Goal: Information Seeking & Learning: Compare options

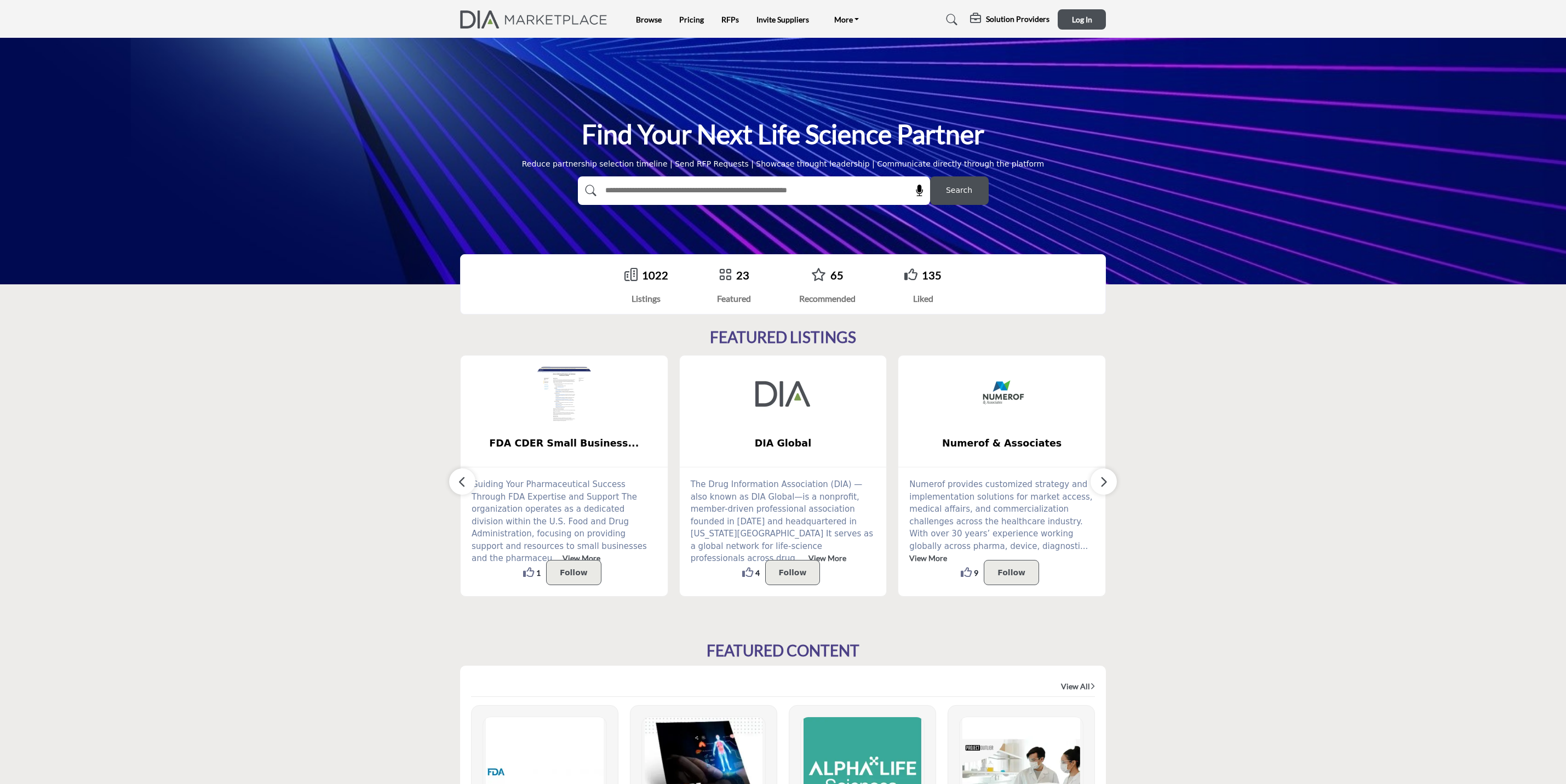
click at [649, 23] on li "Browse" at bounding box center [648, 20] width 26 height 12
click at [644, 14] on li "Browse" at bounding box center [648, 20] width 26 height 12
click at [644, 16] on link "Browse" at bounding box center [648, 19] width 26 height 10
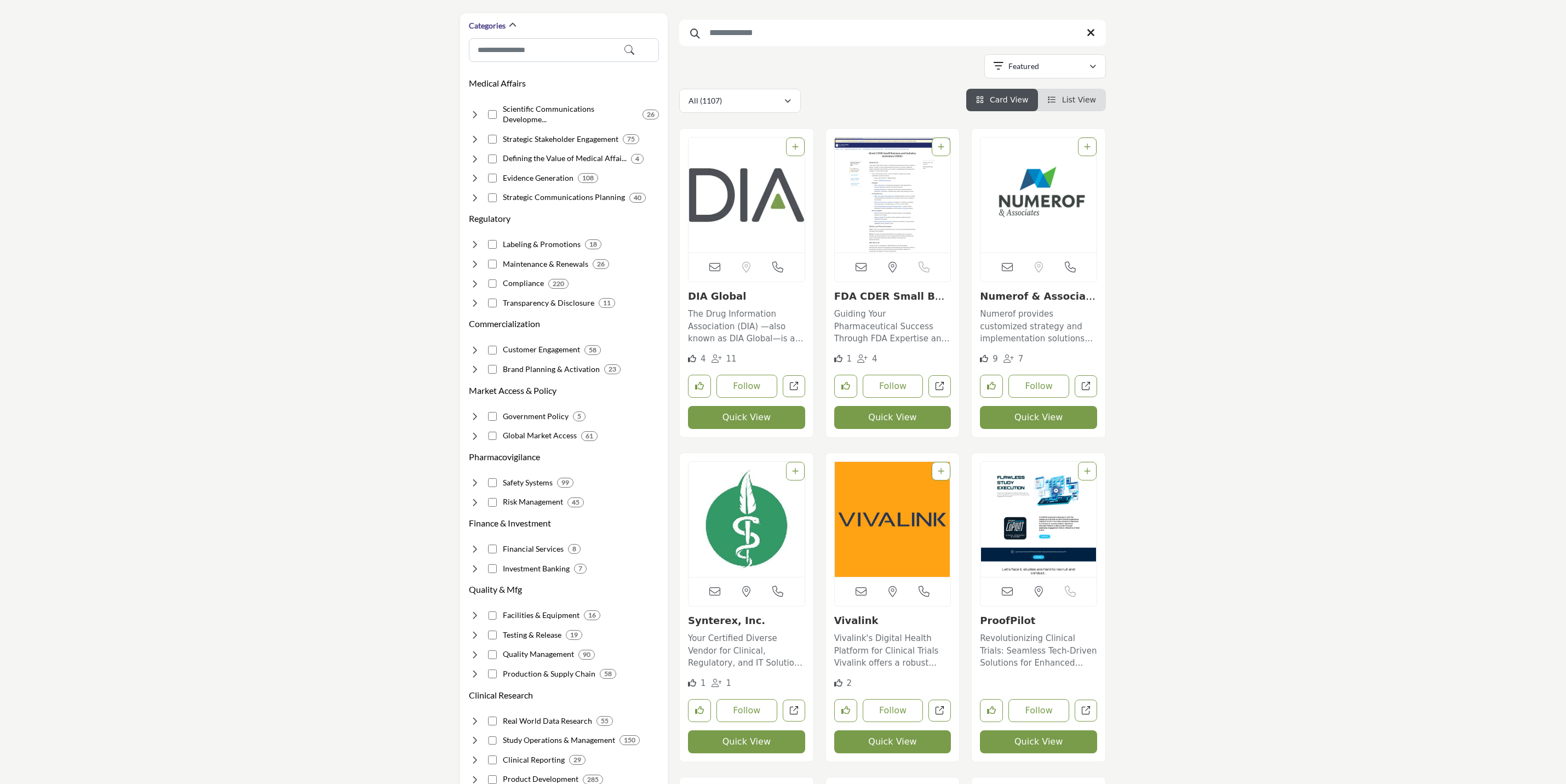
scroll to position [82, 0]
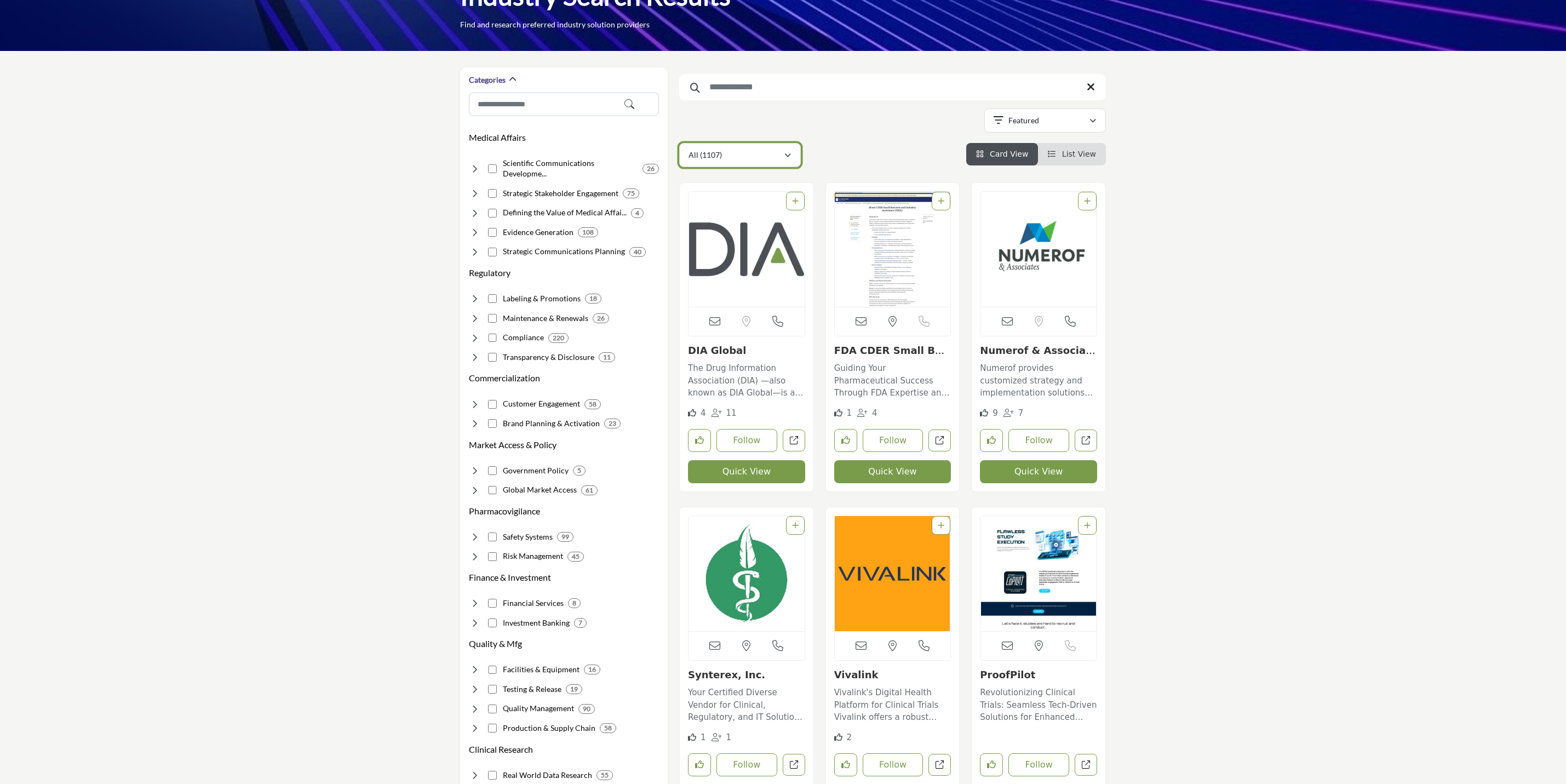
click at [763, 153] on div "All (1107)" at bounding box center [736, 155] width 95 height 13
click at [750, 204] on div "Solution Providers (1011)" at bounding box center [741, 210] width 114 height 25
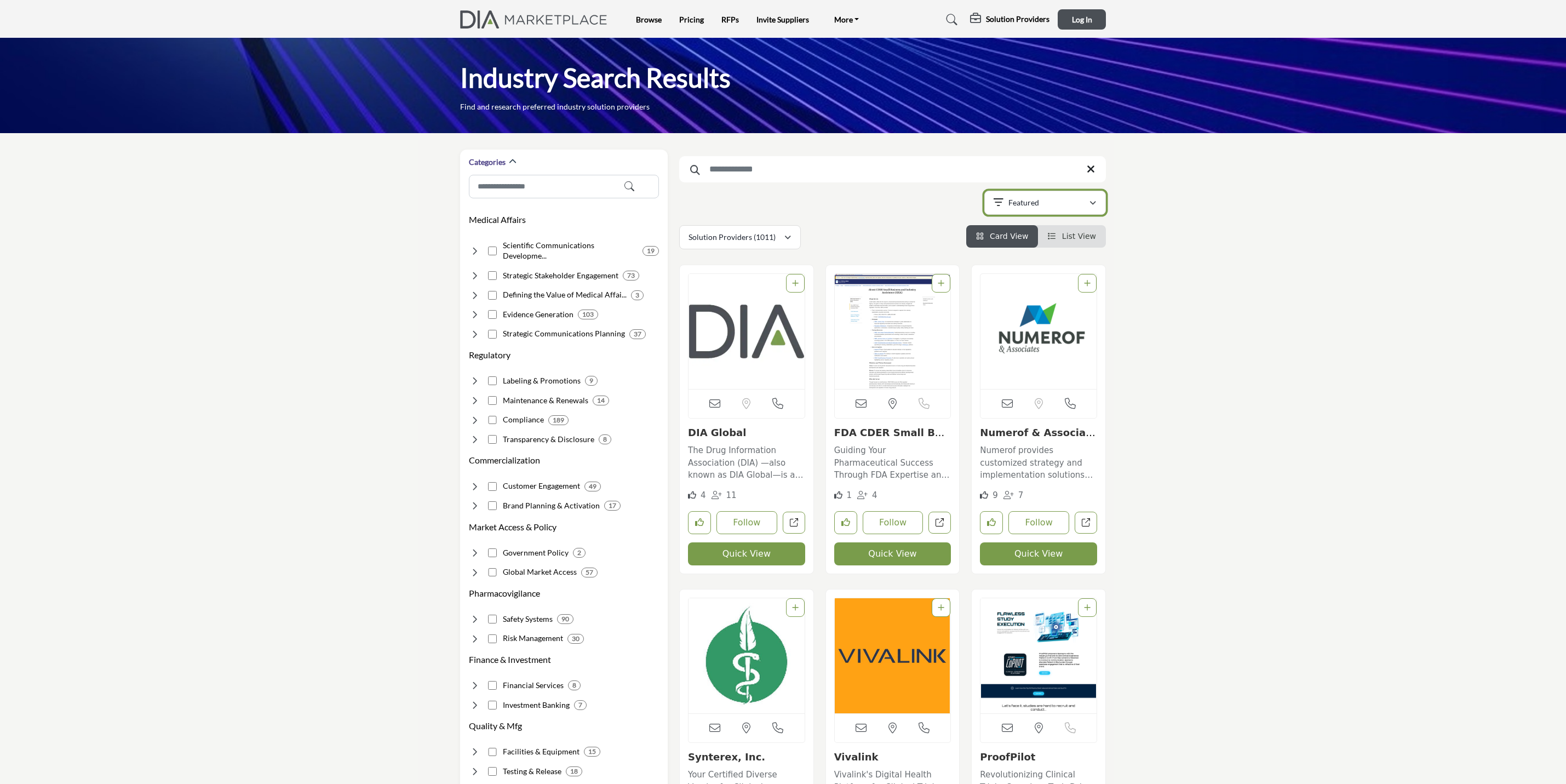
click at [1029, 205] on p "Featured" at bounding box center [1024, 202] width 31 height 11
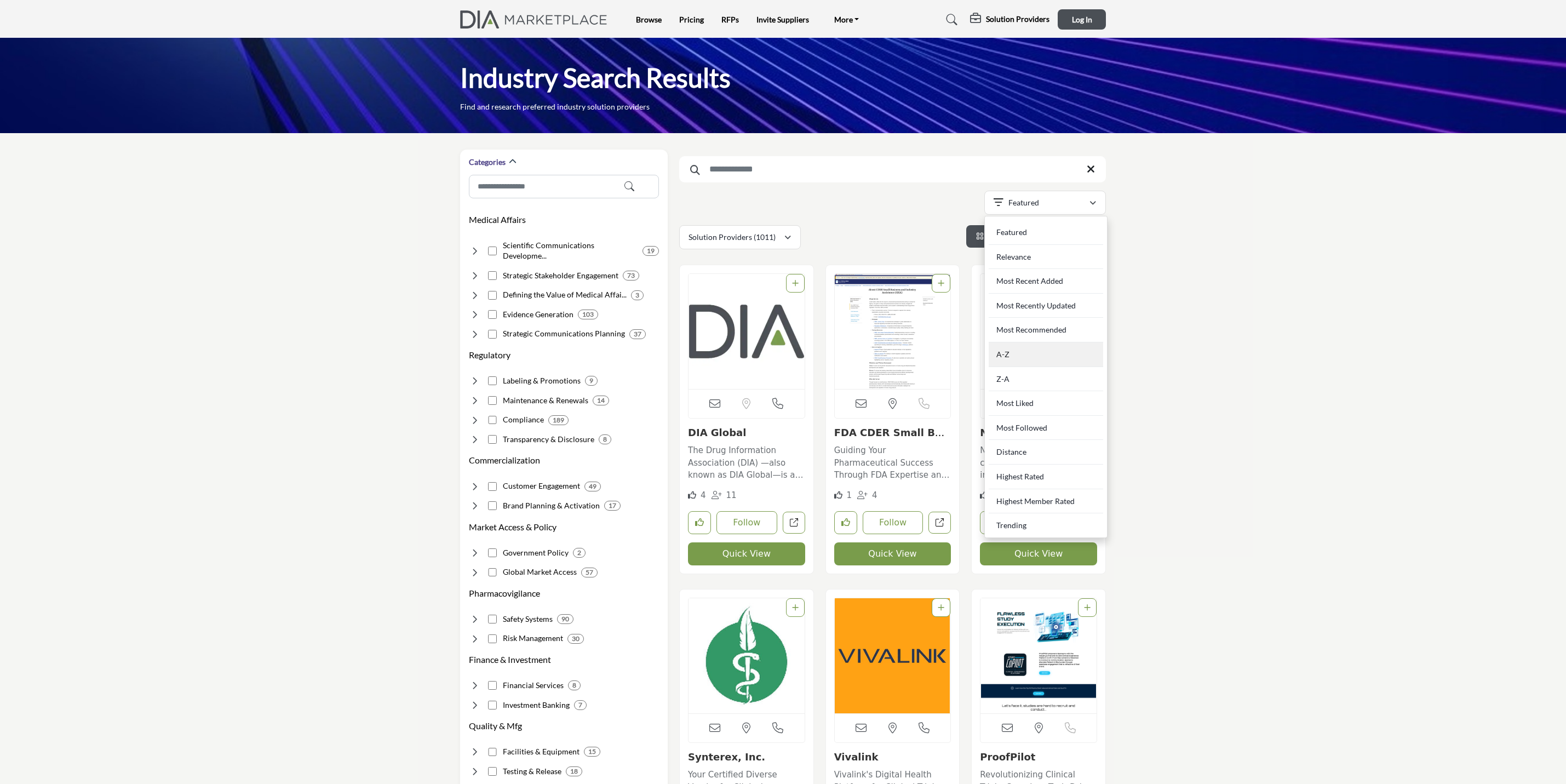
click at [1031, 353] on div "A-Z" at bounding box center [1046, 355] width 114 height 25
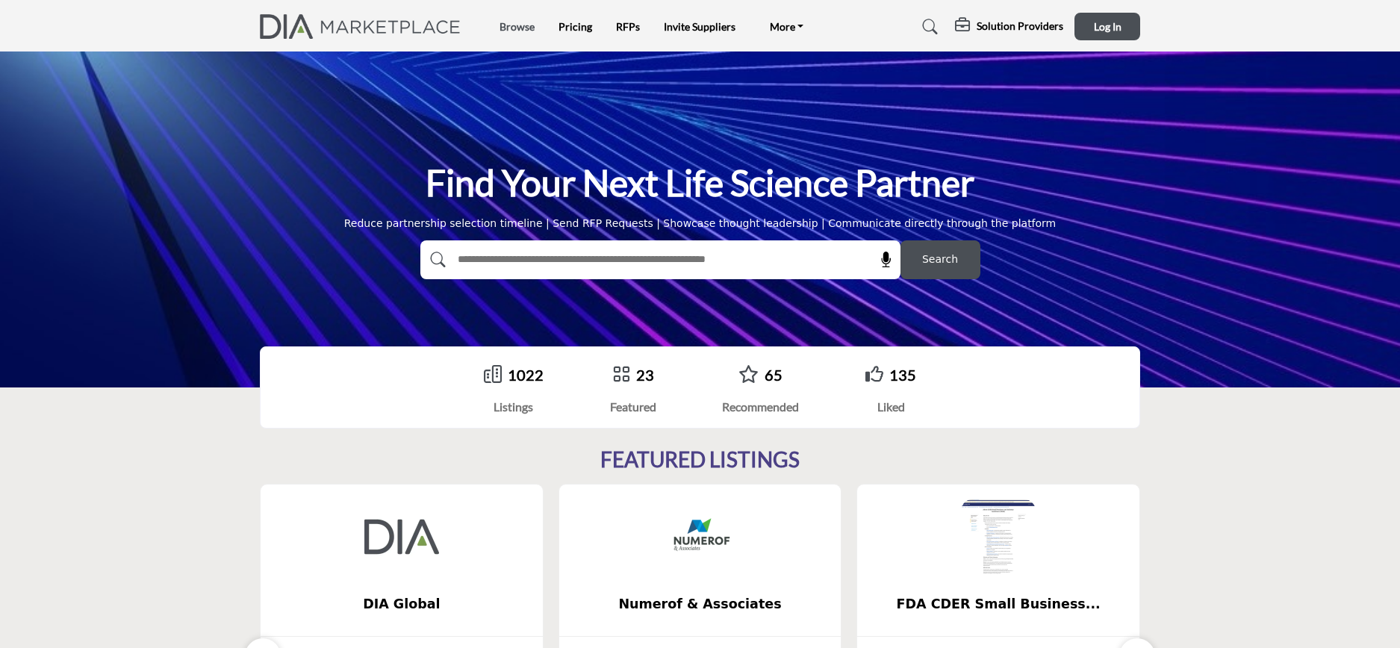
click at [531, 25] on link "Browse" at bounding box center [517, 26] width 35 height 13
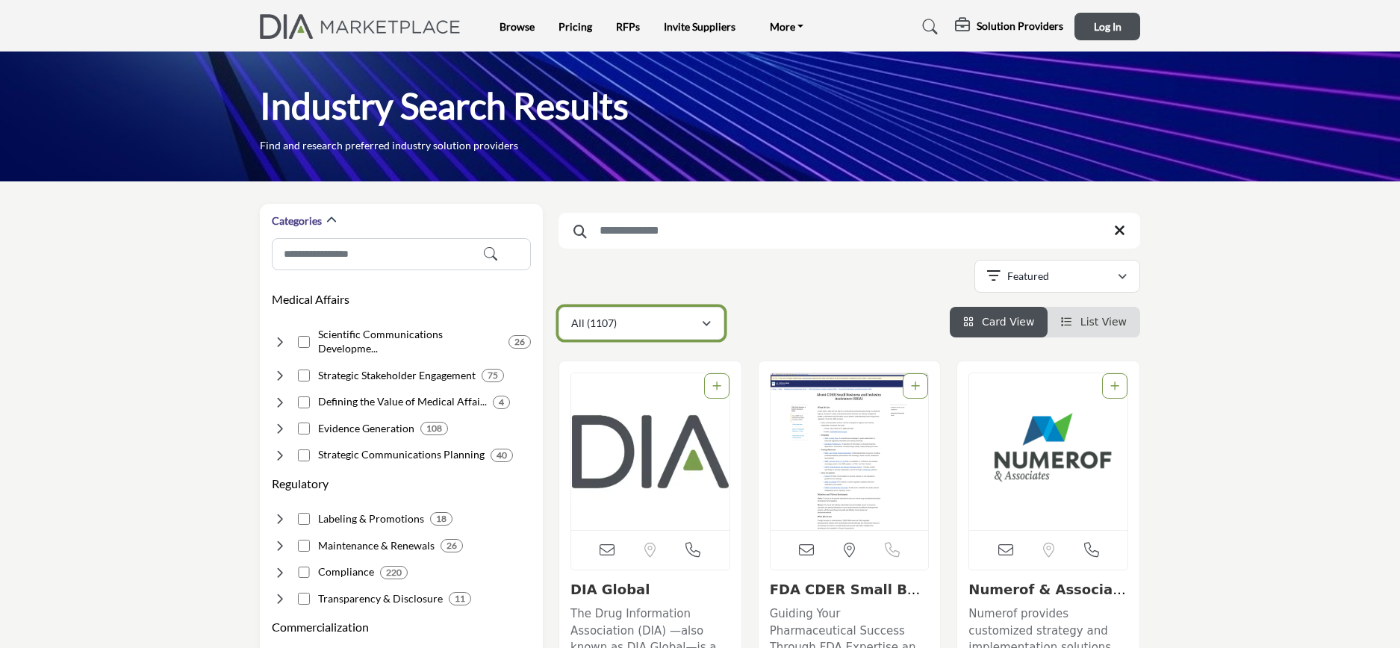
click at [639, 320] on div "All (1107)" at bounding box center [636, 323] width 130 height 18
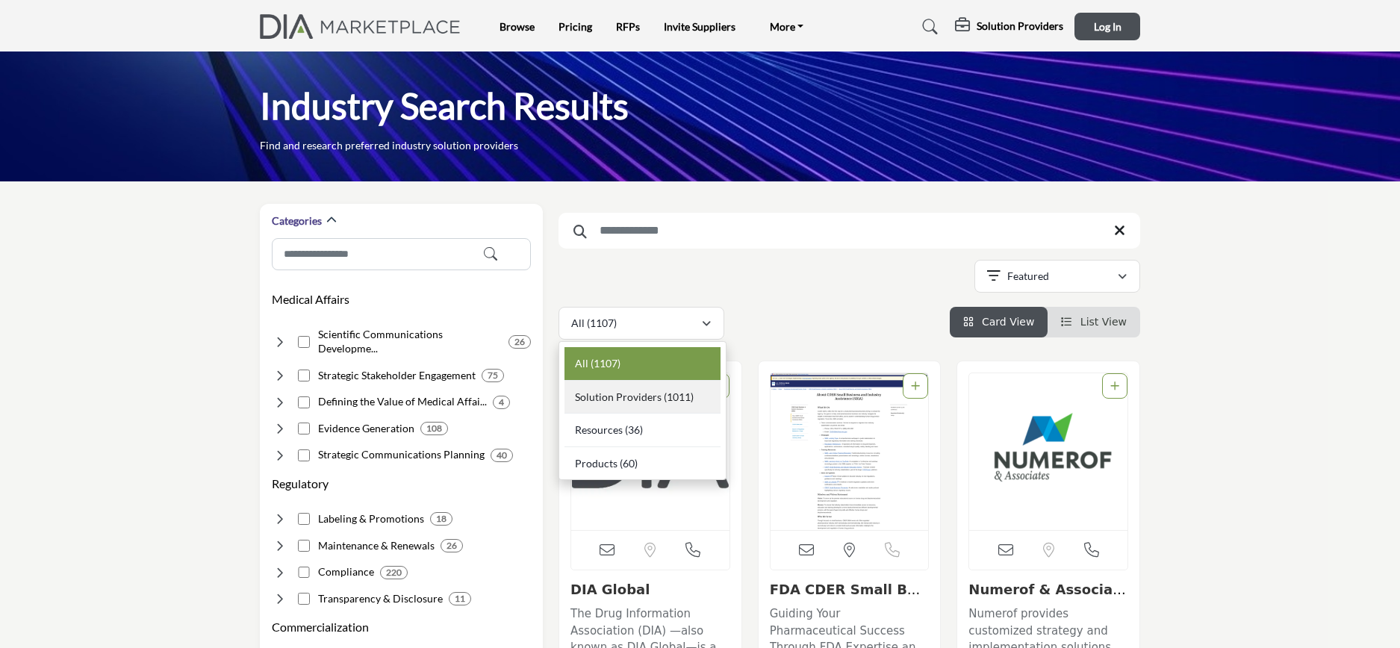
click at [656, 391] on span "Solution Providers" at bounding box center [618, 397] width 87 height 13
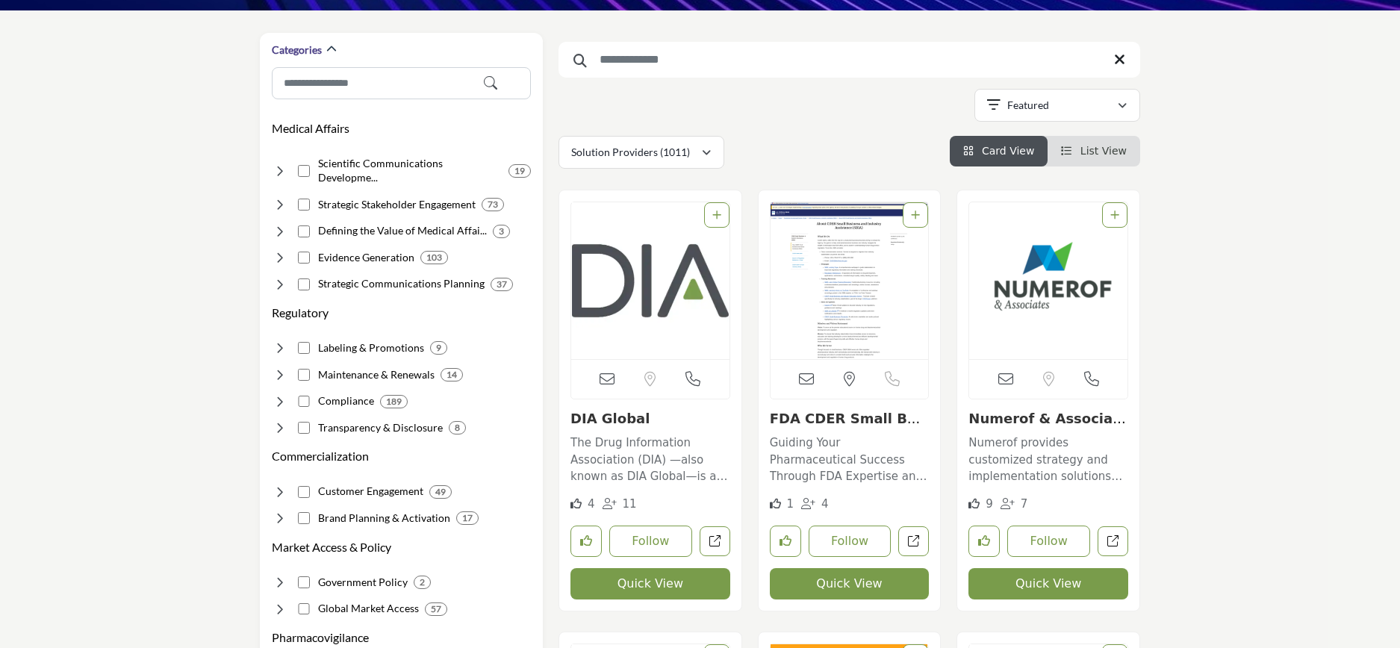
scroll to position [224, 0]
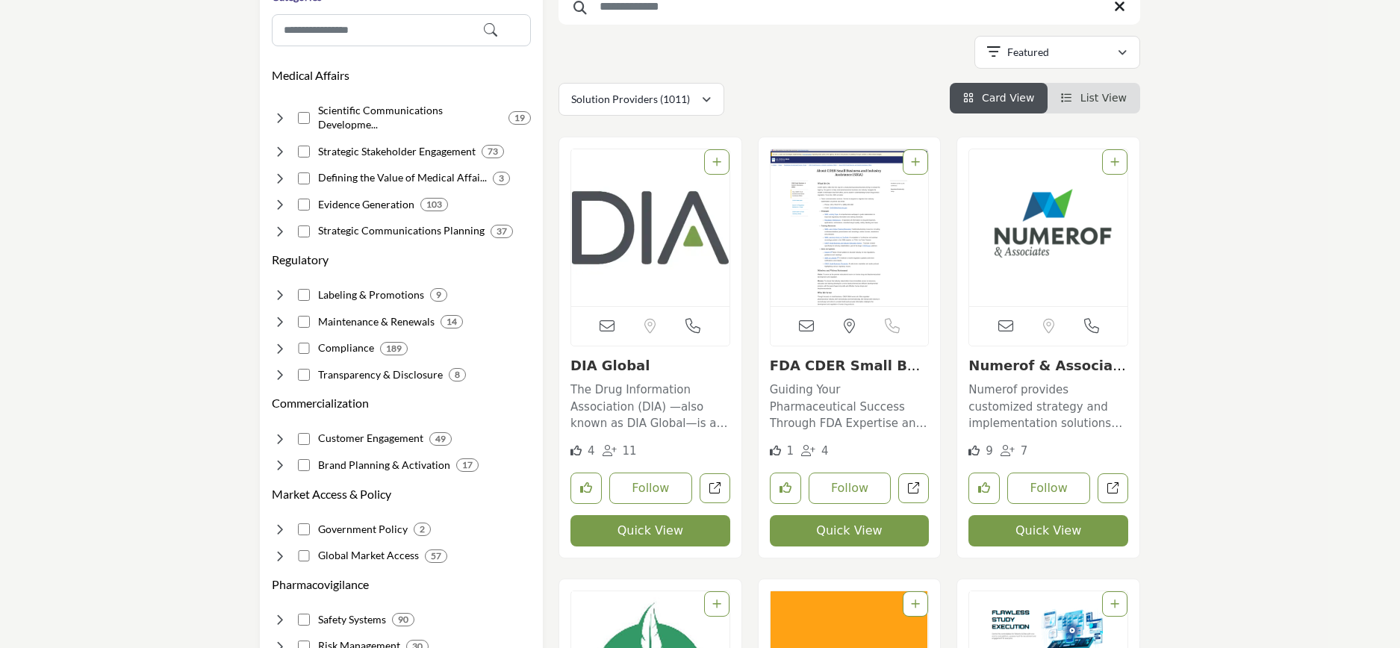
click at [1099, 94] on span "List View" at bounding box center [1104, 98] width 46 height 12
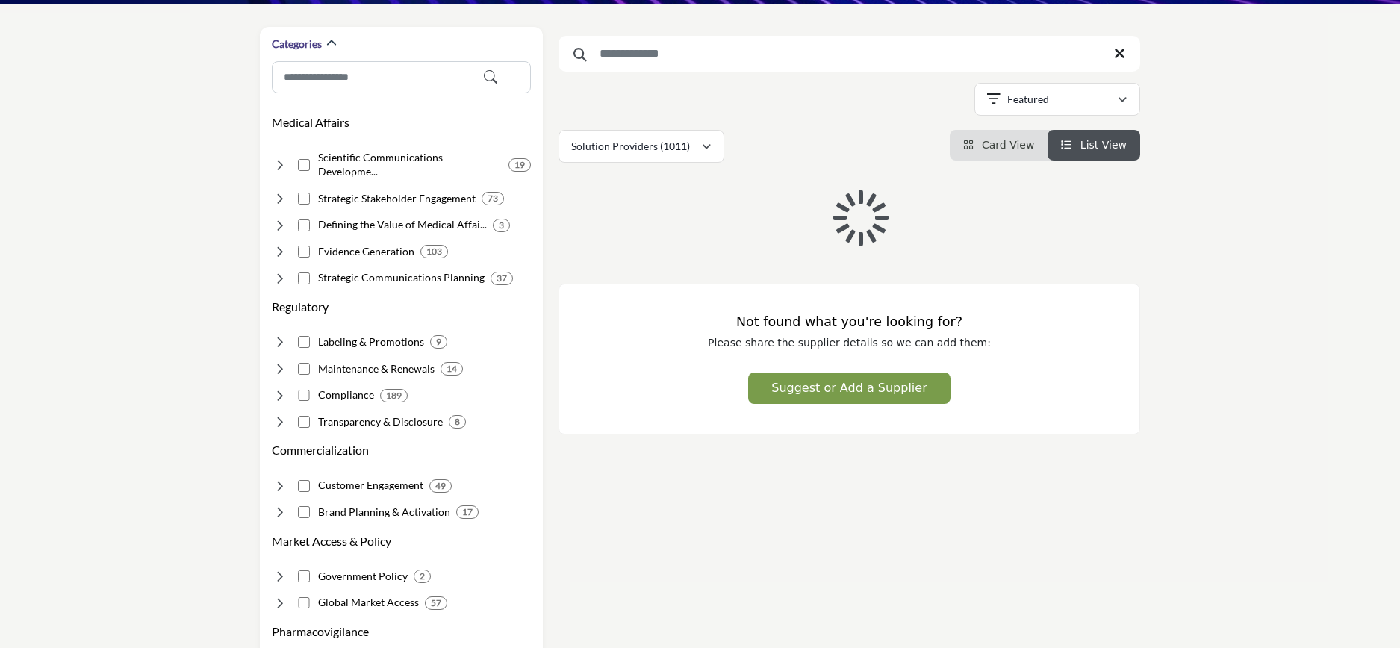
scroll to position [161, 0]
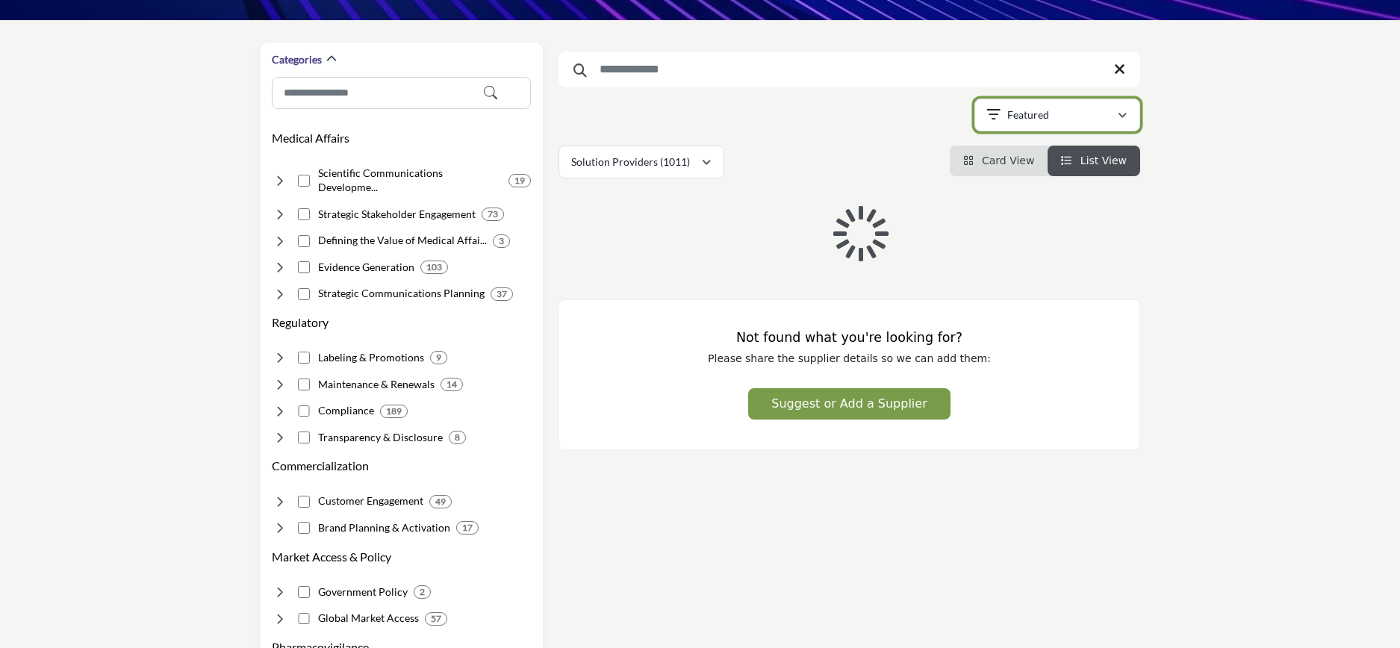
click at [1025, 122] on p "Featured" at bounding box center [1028, 115] width 42 height 15
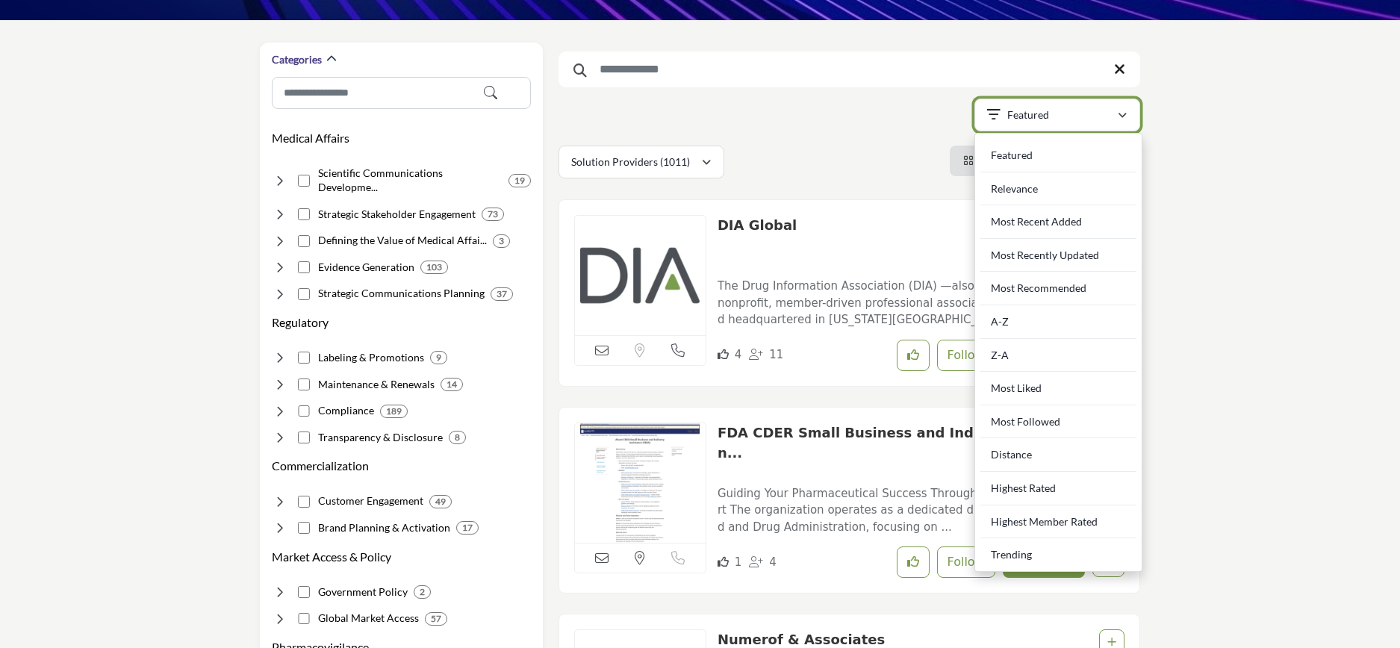
scroll to position [0, 0]
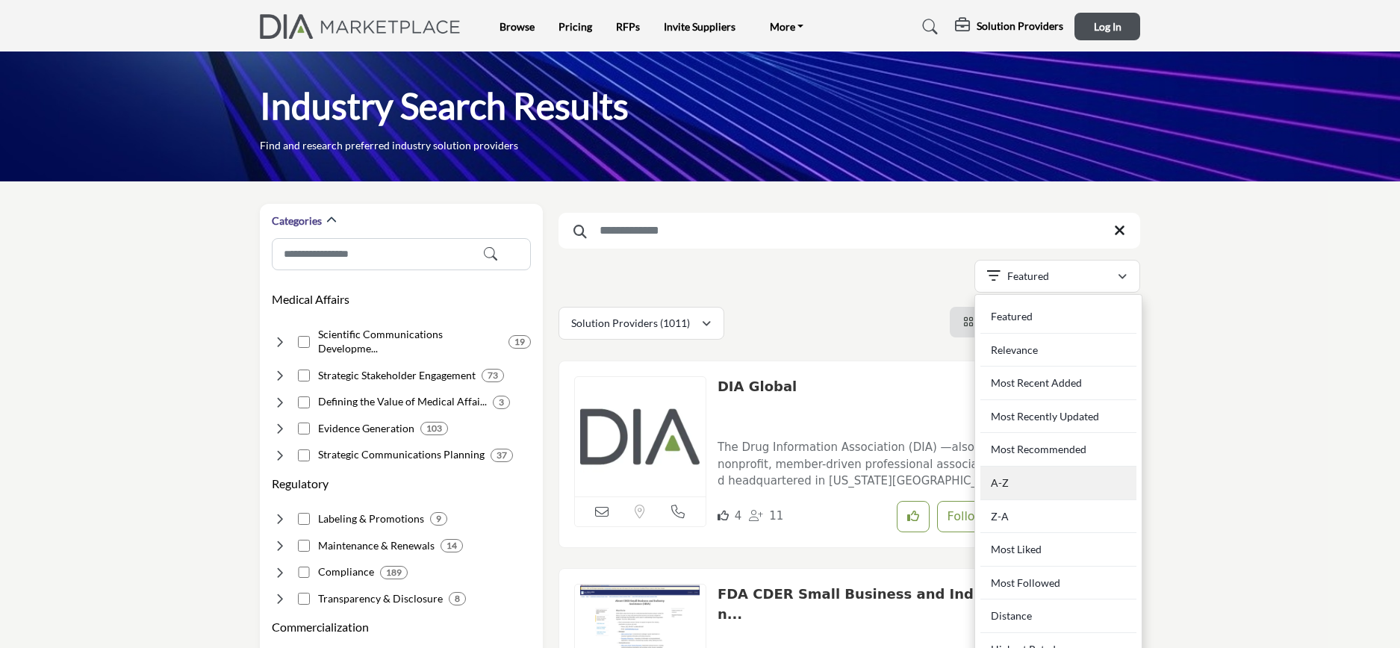
click at [1022, 500] on div "A-Z" at bounding box center [1059, 484] width 156 height 34
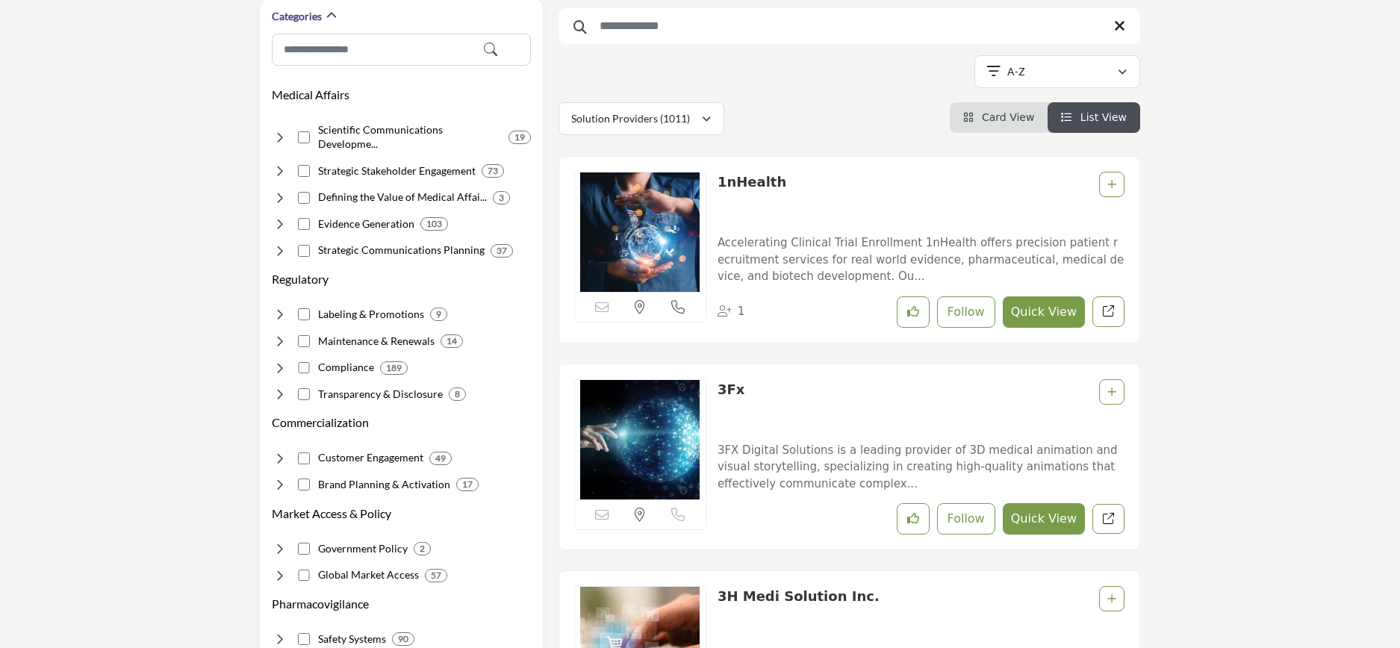
scroll to position [448, 0]
